Goal: Transaction & Acquisition: Purchase product/service

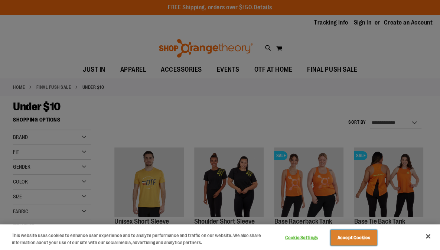
click at [354, 239] on button "Accept Cookies" at bounding box center [354, 238] width 46 height 16
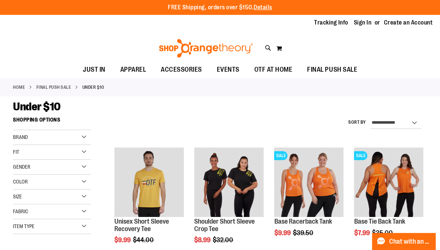
click at [435, 244] on div at bounding box center [435, 244] width 0 height 0
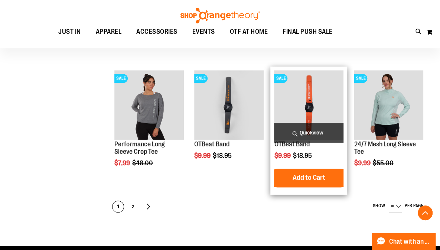
scroll to position [319, 0]
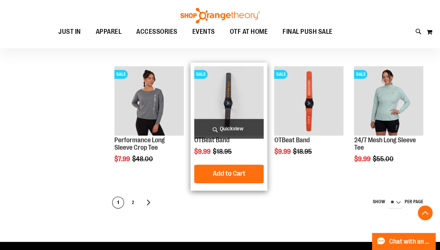
click at [225, 106] on img "product" at bounding box center [228, 100] width 69 height 69
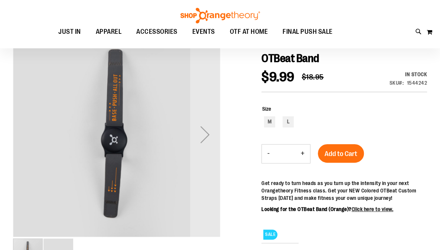
scroll to position [74, 0]
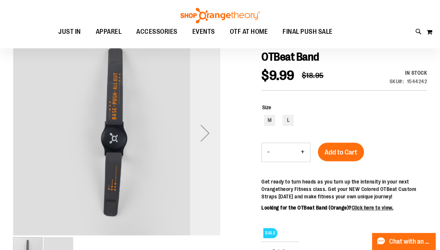
click at [210, 135] on div "Next" at bounding box center [205, 133] width 30 height 30
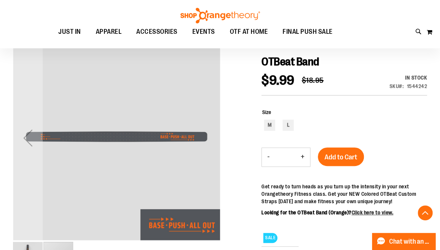
scroll to position [62, 0]
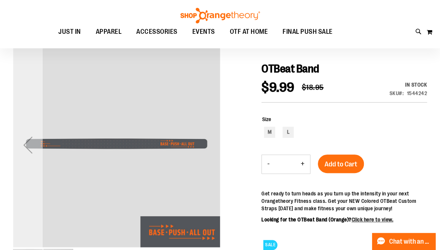
drag, startPoint x: 24, startPoint y: 144, endPoint x: 27, endPoint y: 141, distance: 4.7
click at [27, 141] on div "Previous" at bounding box center [28, 145] width 30 height 30
